Goal: Task Accomplishment & Management: Complete application form

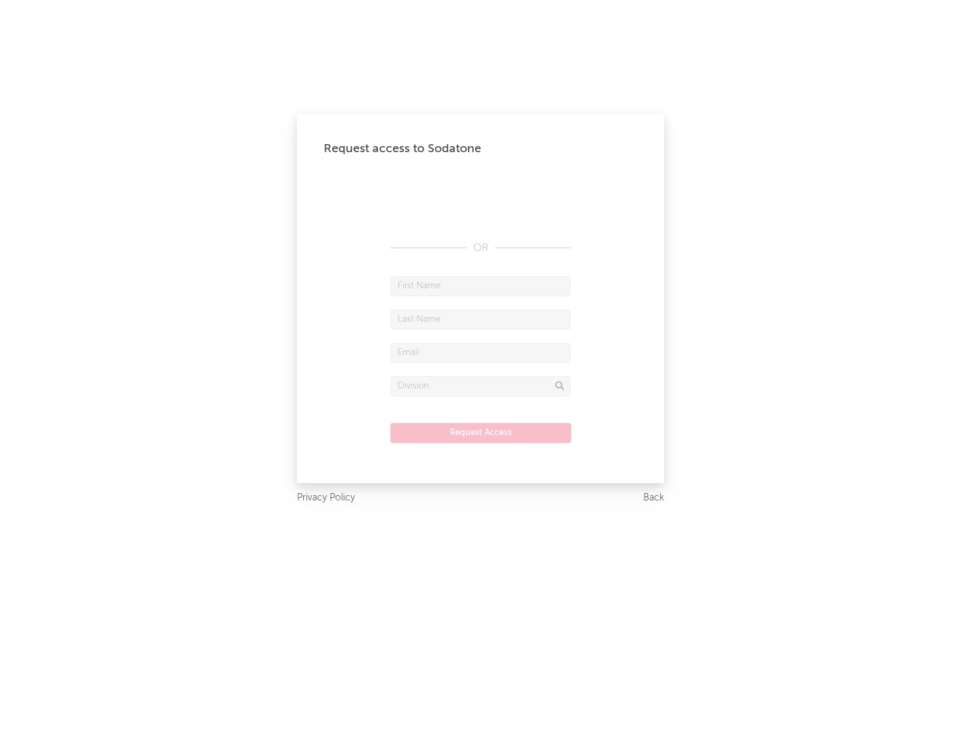
click at [480, 286] on input "text" at bounding box center [480, 286] width 180 height 20
type input "[PERSON_NAME]"
click at [480, 319] on input "text" at bounding box center [480, 320] width 180 height 20
type input "[PERSON_NAME]"
click at [480, 352] on input "text" at bounding box center [480, 353] width 180 height 20
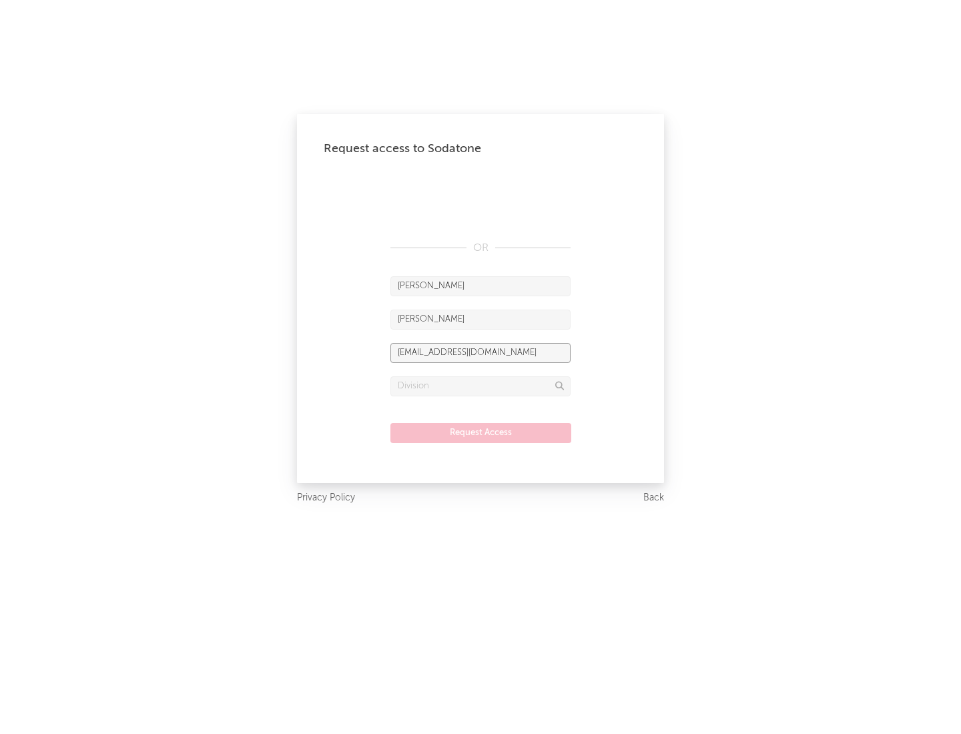
type input "[EMAIL_ADDRESS][DOMAIN_NAME]"
click at [480, 386] on input "text" at bounding box center [480, 386] width 180 height 20
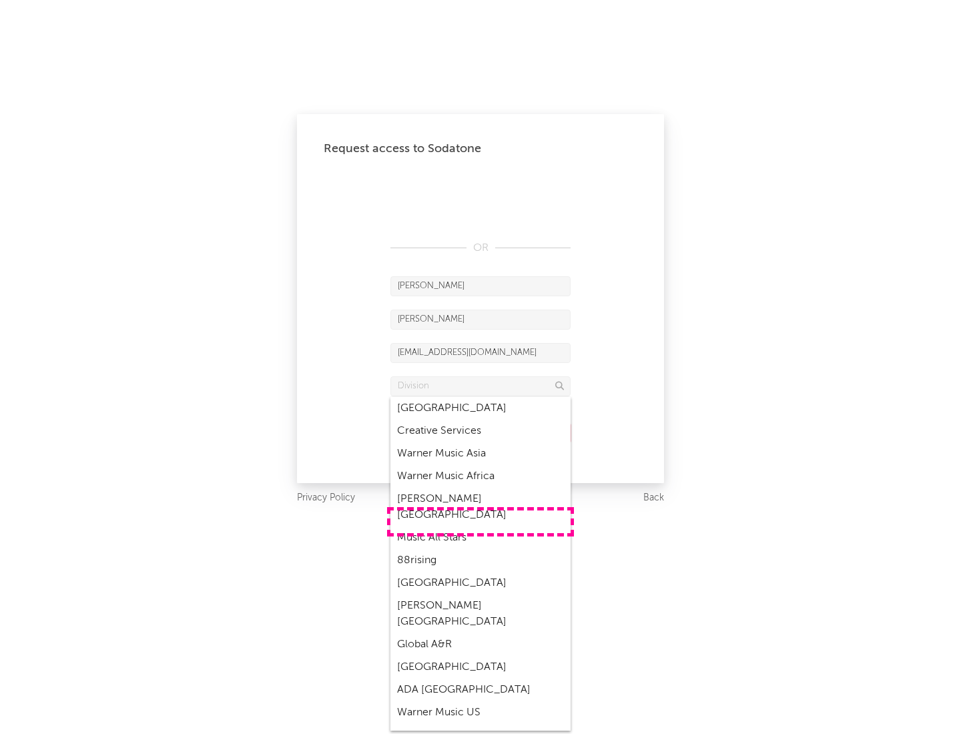
click at [480, 526] on div "Music All Stars" at bounding box center [480, 537] width 180 height 23
type input "Music All Stars"
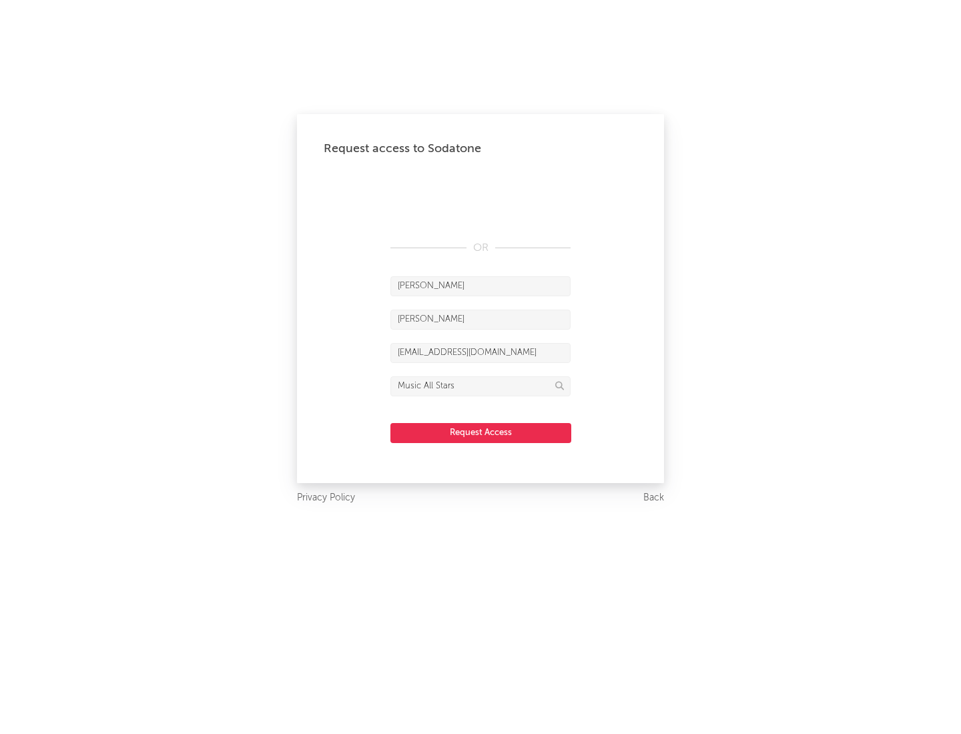
click at [480, 432] on button "Request Access" at bounding box center [480, 433] width 181 height 20
